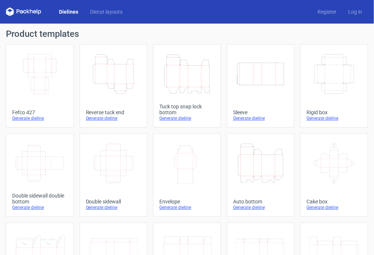
click at [104, 120] on div "Generate dieline" at bounding box center [113, 118] width 55 height 6
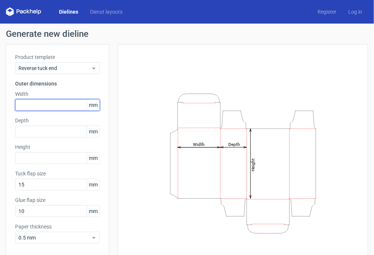
click at [35, 104] on input "text" at bounding box center [57, 105] width 85 height 12
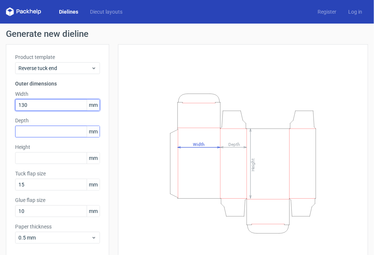
type input "130"
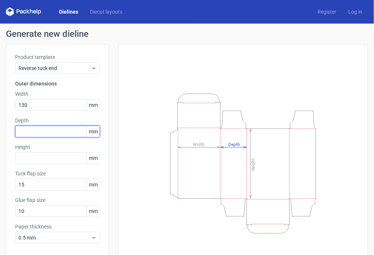
click at [27, 134] on input "text" at bounding box center [57, 132] width 85 height 12
type input "60"
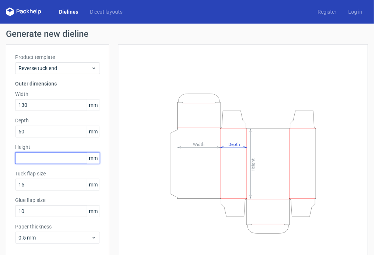
click at [25, 162] on input "text" at bounding box center [57, 158] width 85 height 12
type input "310"
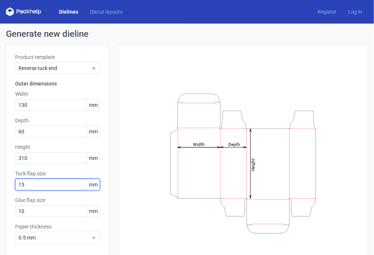
click at [29, 186] on input "15" at bounding box center [57, 185] width 85 height 12
type input "20"
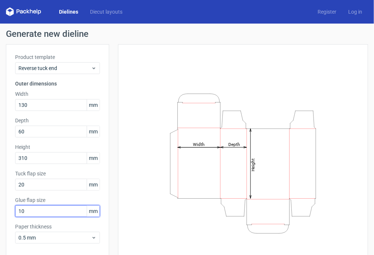
click at [30, 213] on input "10" at bounding box center [57, 212] width 85 height 12
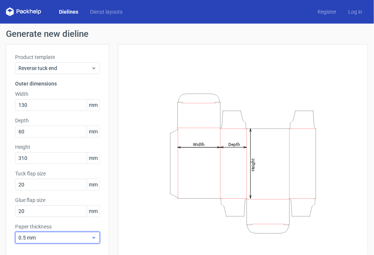
click at [94, 238] on use at bounding box center [94, 238] width 3 height 2
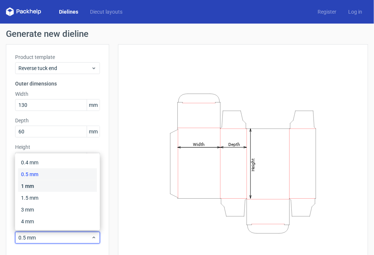
click at [41, 187] on div "1 mm" at bounding box center [57, 186] width 79 height 12
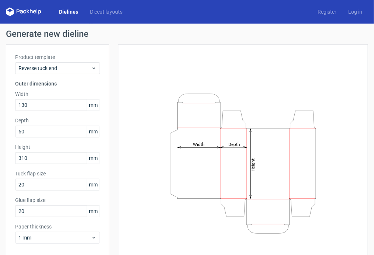
scroll to position [33, 0]
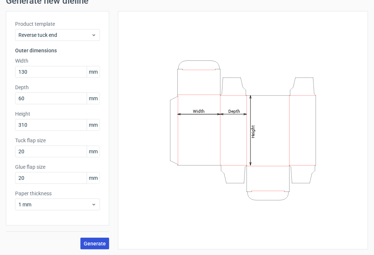
click at [100, 242] on span "Generate" at bounding box center [95, 243] width 22 height 5
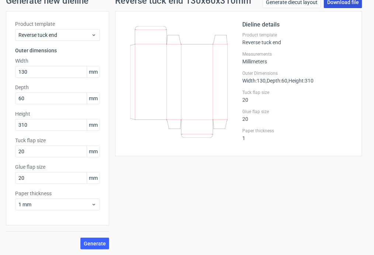
click at [338, 5] on link "Download file" at bounding box center [343, 2] width 38 height 12
drag, startPoint x: 34, startPoint y: 179, endPoint x: -6, endPoint y: 179, distance: 39.8
click at [0, 179] on html "Dielines Diecut layouts Register Log in Generate new dieline Product template R…" at bounding box center [187, 127] width 374 height 255
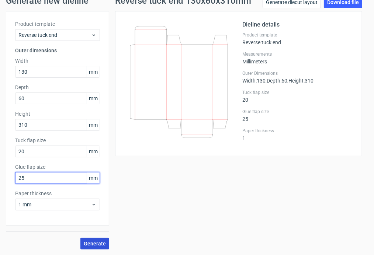
type input "25"
click at [91, 244] on span "Generate" at bounding box center [95, 243] width 22 height 5
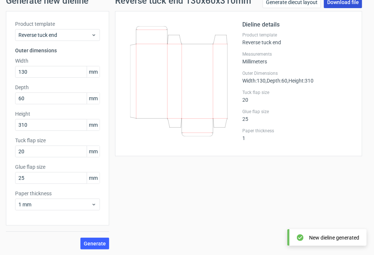
click at [331, 4] on link "Download file" at bounding box center [343, 2] width 38 height 12
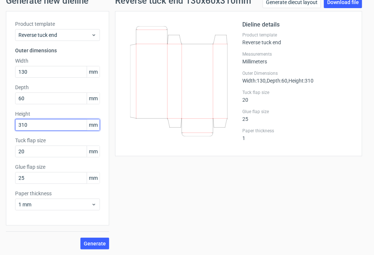
drag, startPoint x: 31, startPoint y: 125, endPoint x: 6, endPoint y: 125, distance: 24.7
click at [6, 125] on div "Product template Reverse tuck end Outer dimensions Width 130 mm Depth 60 mm Hei…" at bounding box center [57, 118] width 103 height 215
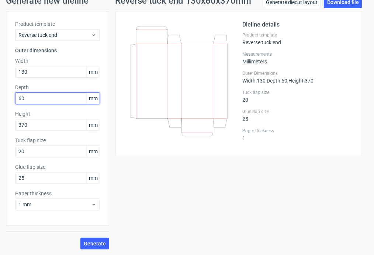
click at [39, 97] on input "60" at bounding box center [57, 99] width 85 height 12
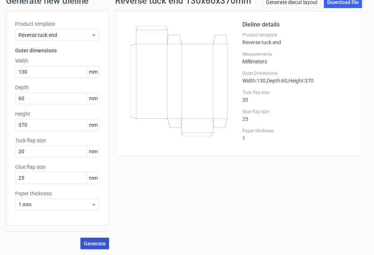
click at [92, 242] on span "Generate" at bounding box center [95, 243] width 22 height 5
click at [338, 6] on link "Download file" at bounding box center [343, 2] width 38 height 12
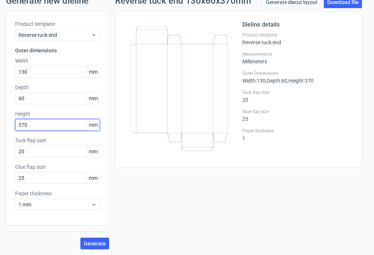
drag, startPoint x: 33, startPoint y: 124, endPoint x: 1, endPoint y: 125, distance: 32.1
click at [1, 125] on div "Generate new dieline Product template Reverse tuck end Outer dimensions Width 1…" at bounding box center [187, 122] width 374 height 265
type input "395"
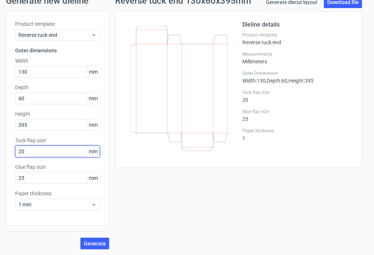
click at [40, 154] on input "20" at bounding box center [57, 152] width 85 height 12
click at [94, 242] on span "Generate" at bounding box center [95, 243] width 22 height 5
click at [341, 3] on link "Download file" at bounding box center [343, 2] width 38 height 12
